Goal: Find specific page/section: Find specific page/section

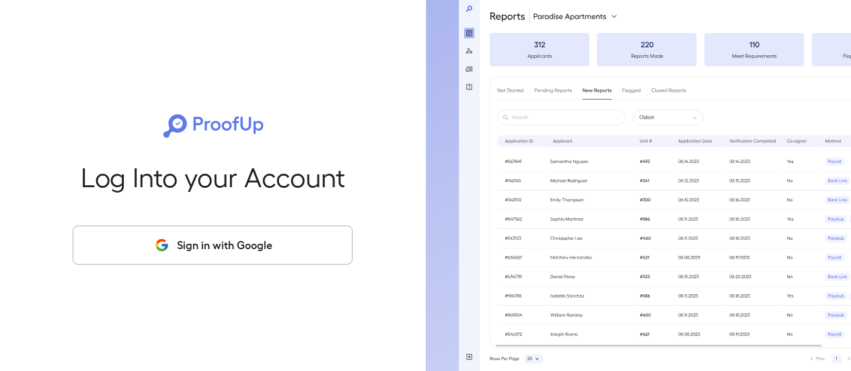
click at [247, 252] on button "Sign in with Google" at bounding box center [213, 244] width 280 height 39
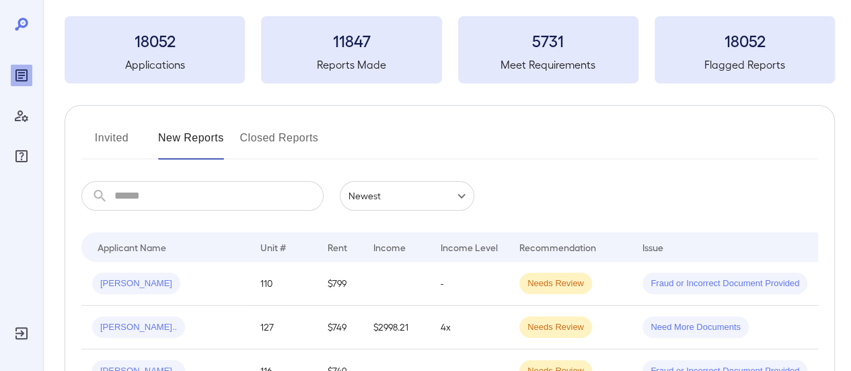
scroll to position [135, 0]
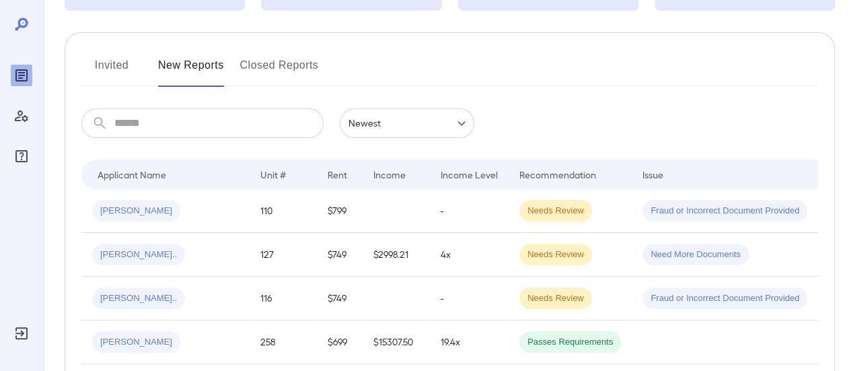
click at [113, 66] on button "Invited" at bounding box center [111, 70] width 61 height 32
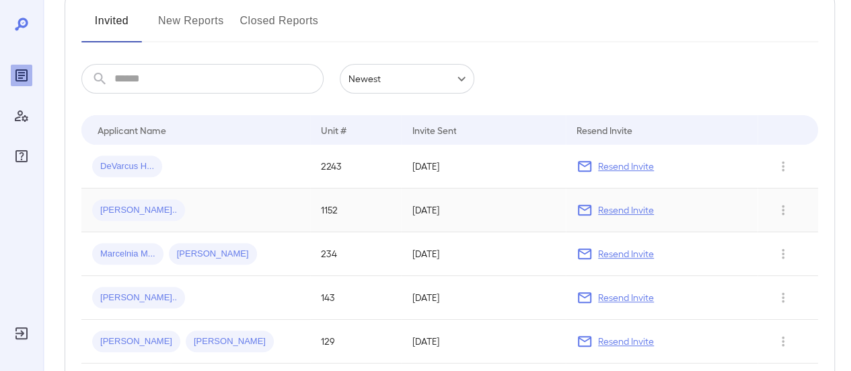
scroll to position [202, 0]
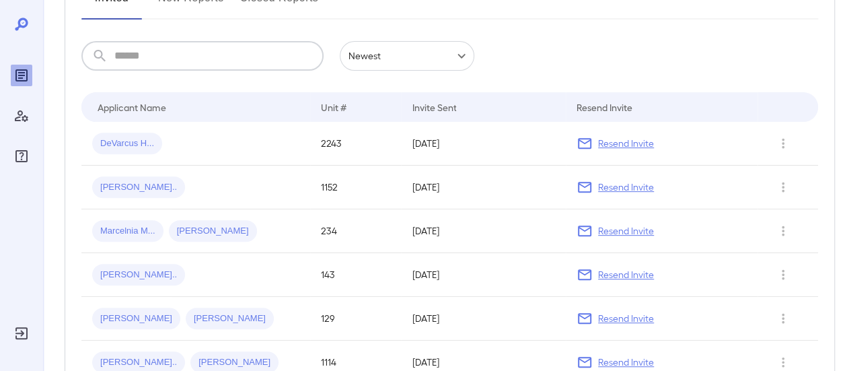
click at [176, 56] on input "text" at bounding box center [218, 56] width 209 height 30
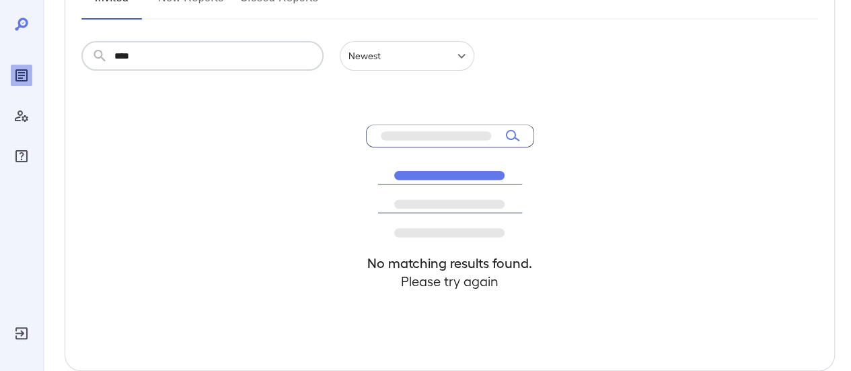
type input "****"
